Goal: Transaction & Acquisition: Purchase product/service

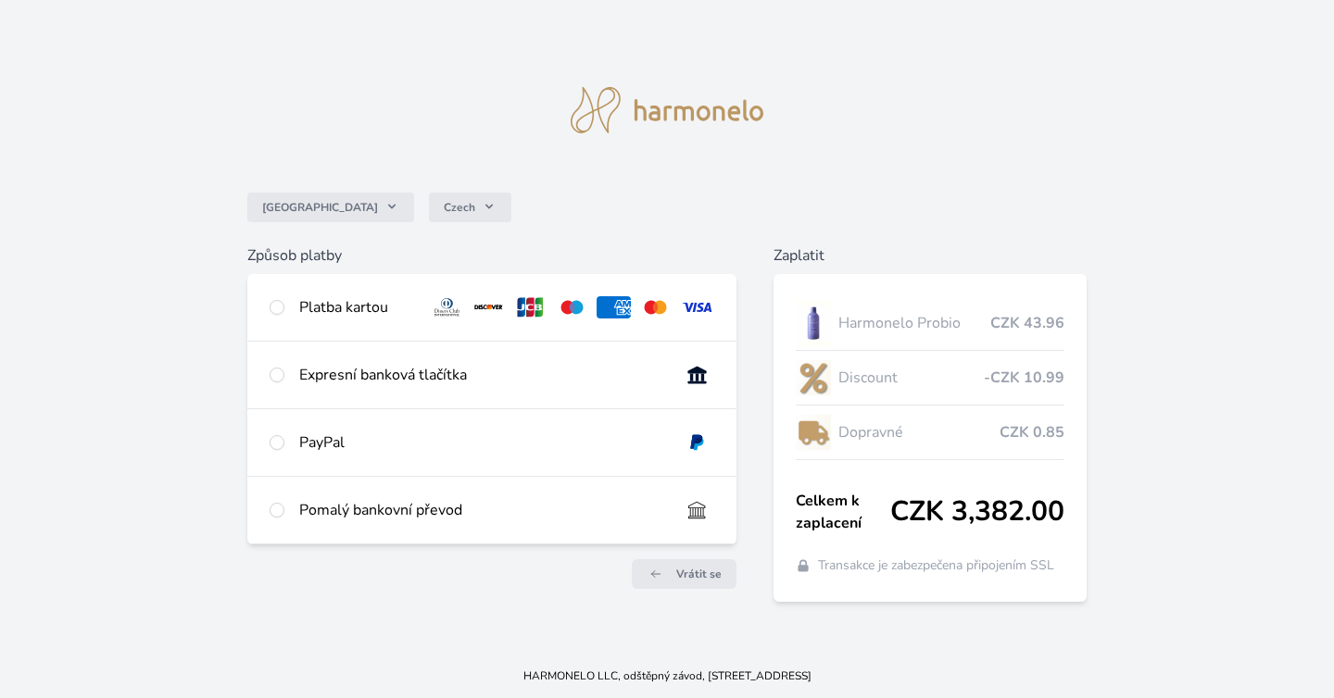
click at [297, 308] on div "Platba kartou" at bounding box center [491, 307] width 489 height 67
radio input "true"
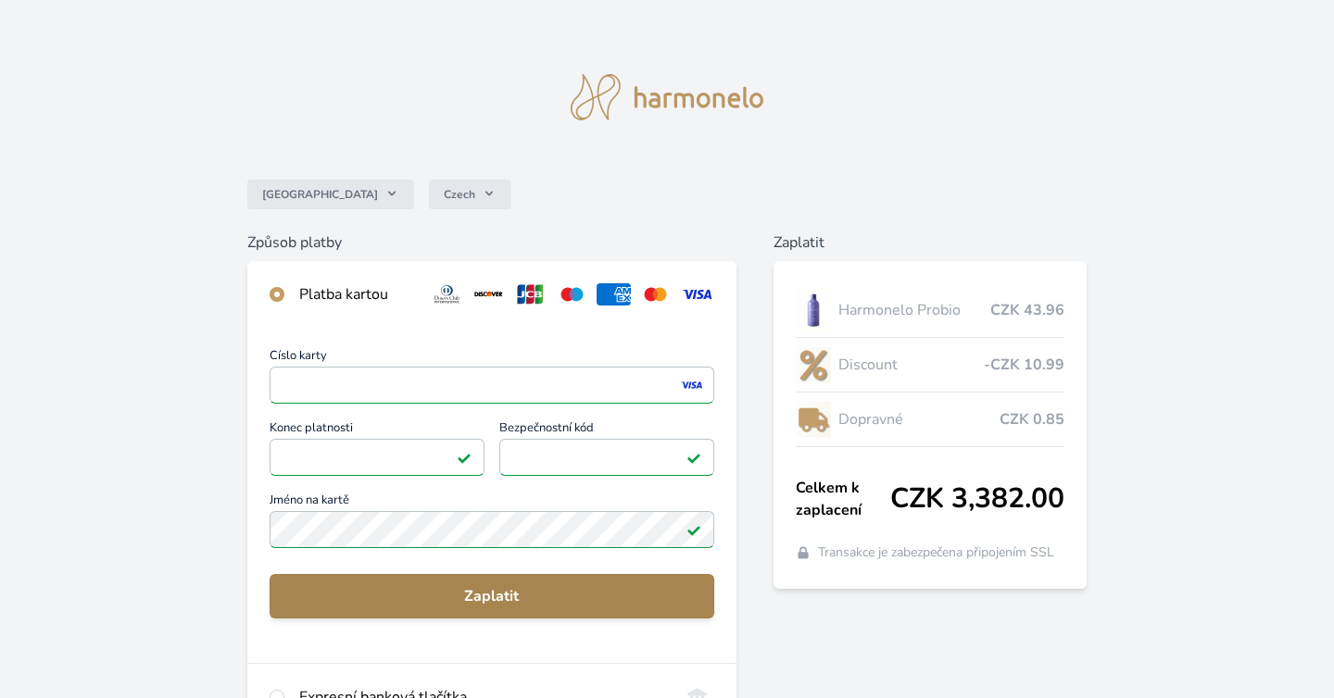
click at [460, 578] on button "Zaplatit" at bounding box center [492, 596] width 445 height 44
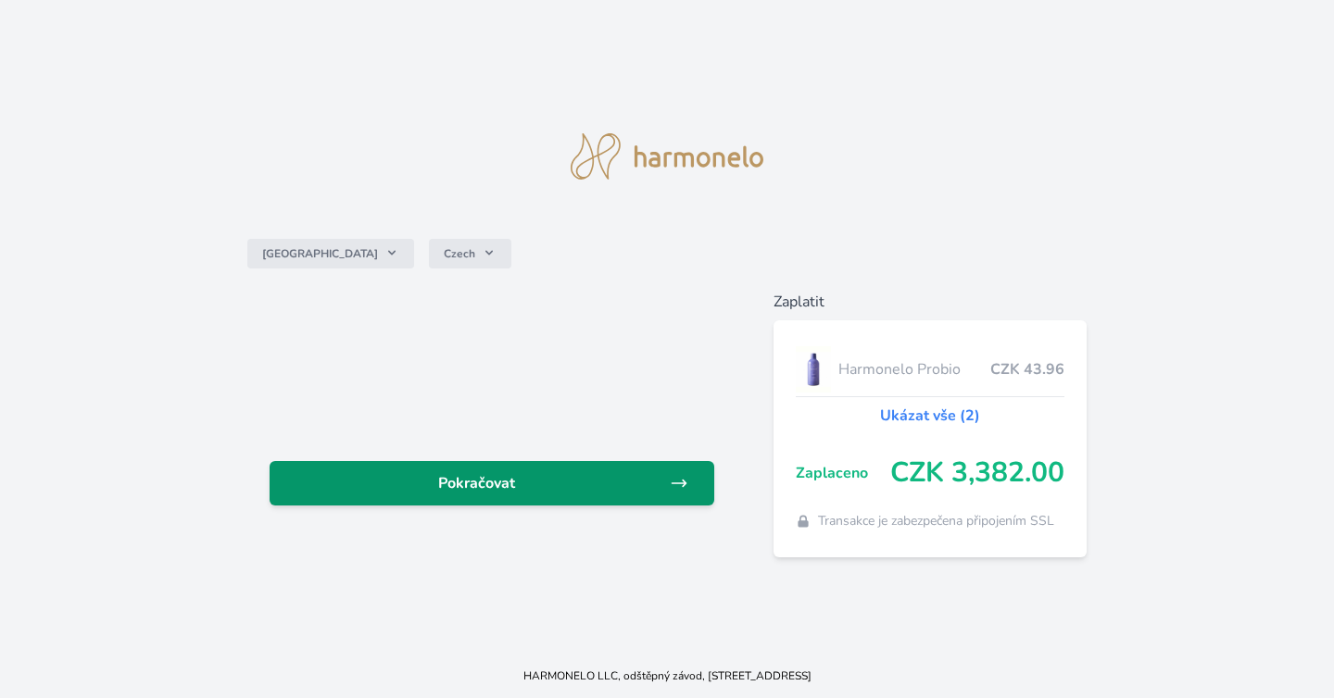
click at [417, 477] on span "Pokračovat" at bounding box center [476, 483] width 385 height 22
